Goal: Transaction & Acquisition: Subscribe to service/newsletter

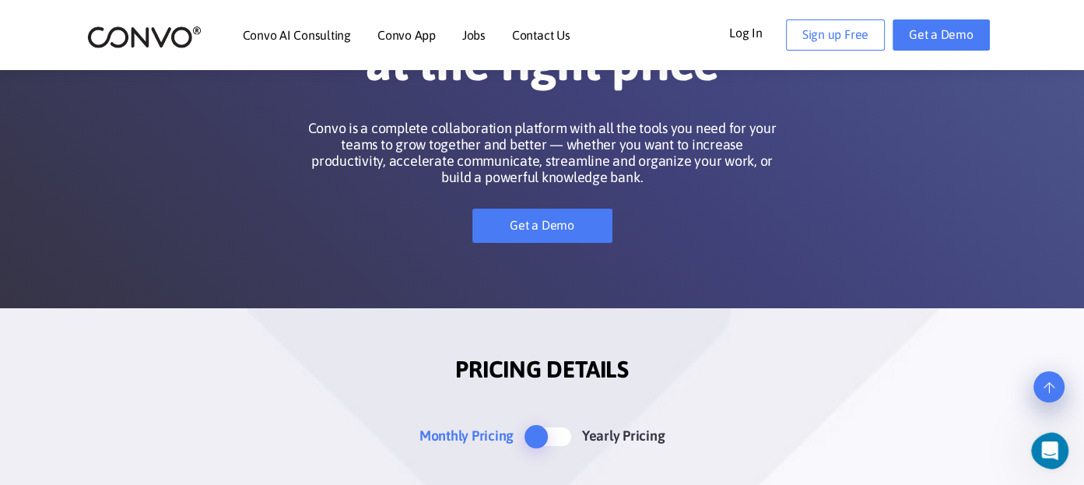
scroll to position [156, 0]
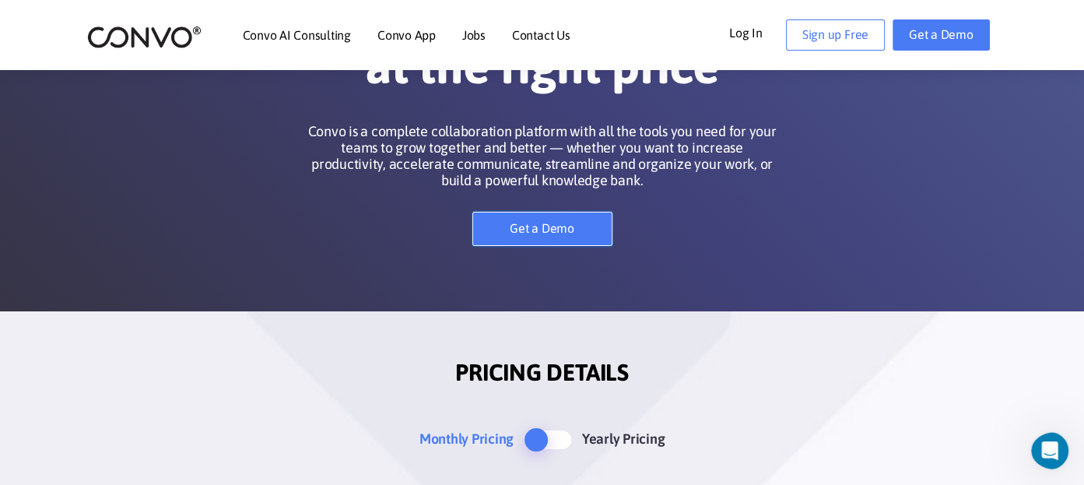
click at [551, 222] on link "Get a Demo" at bounding box center [542, 229] width 140 height 34
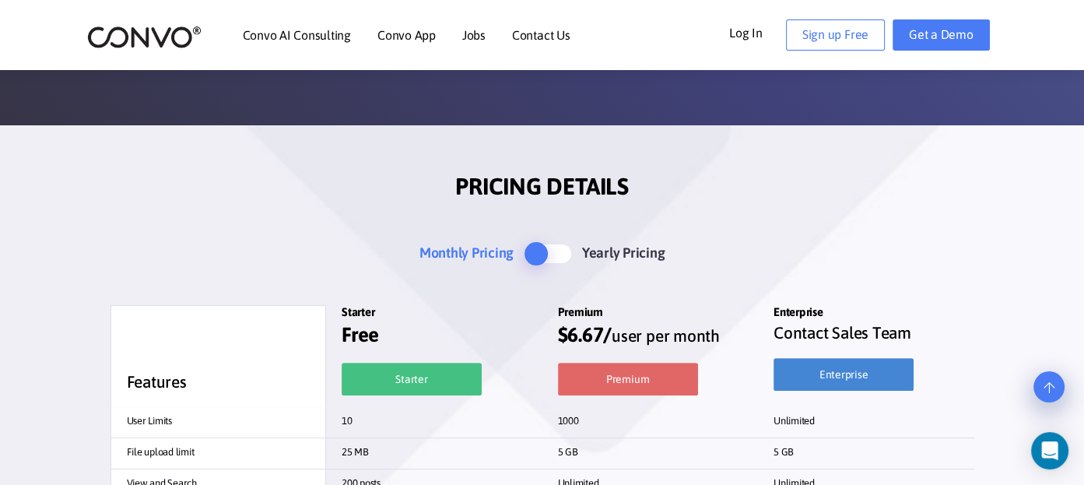
scroll to position [389, 0]
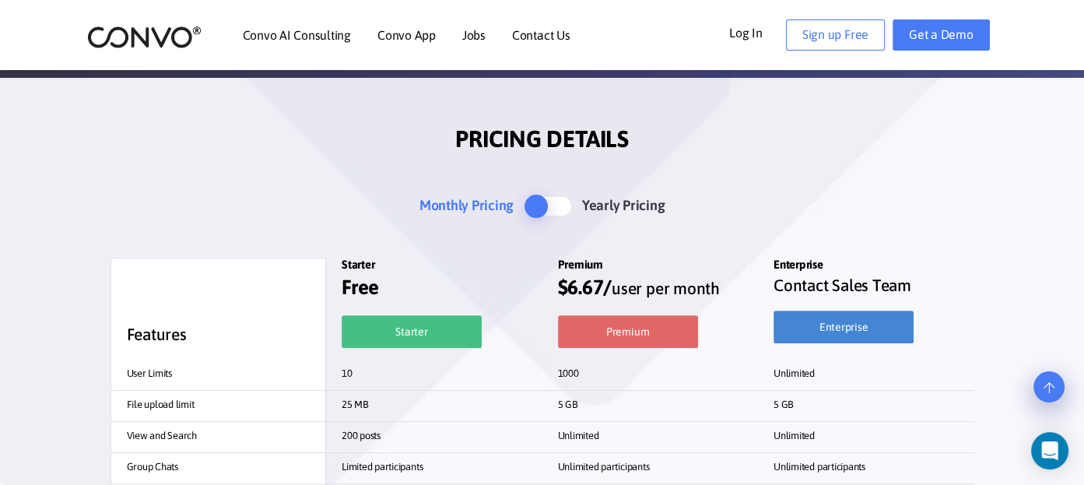
click at [542, 211] on span at bounding box center [547, 206] width 47 height 19
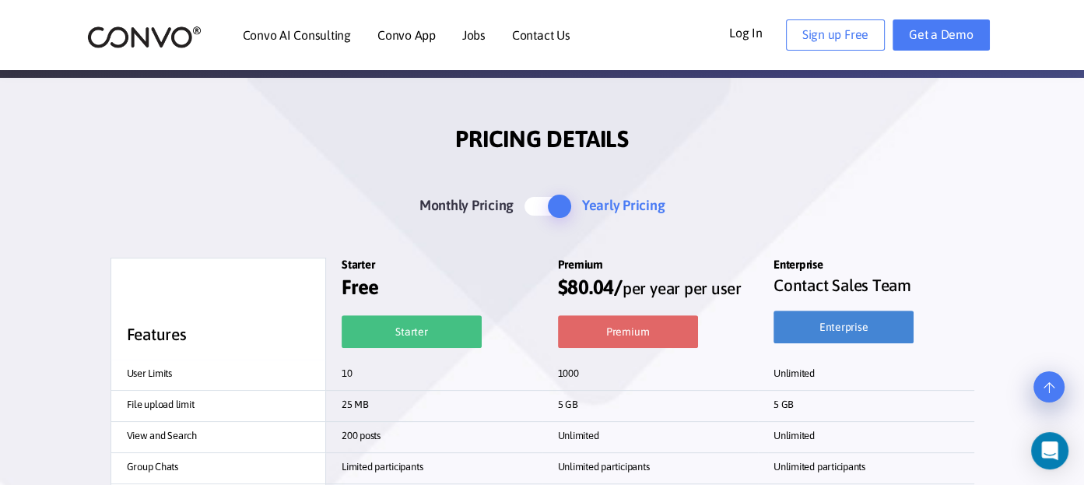
click at [551, 208] on span at bounding box center [547, 206] width 47 height 19
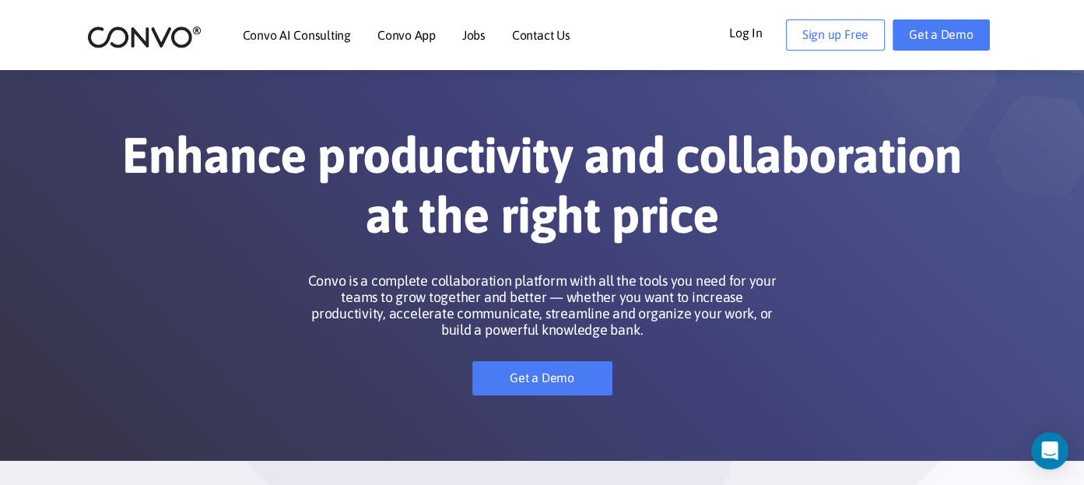
scroll to position [0, 0]
